Goal: Task Accomplishment & Management: Manage account settings

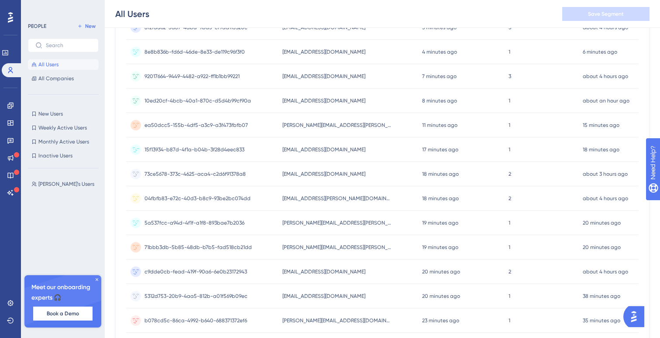
scroll to position [364, 0]
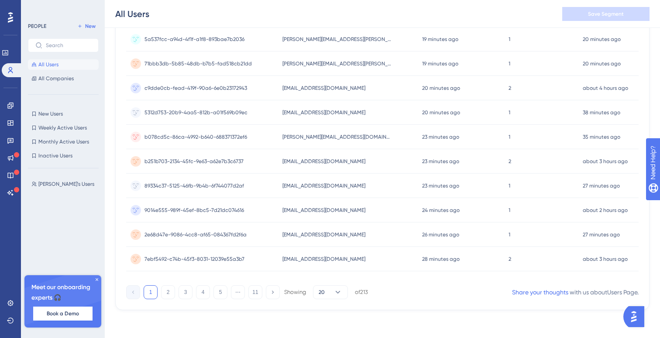
click at [366, 291] on div "of 213" at bounding box center [361, 292] width 13 height 8
